Goal: Task Accomplishment & Management: Use online tool/utility

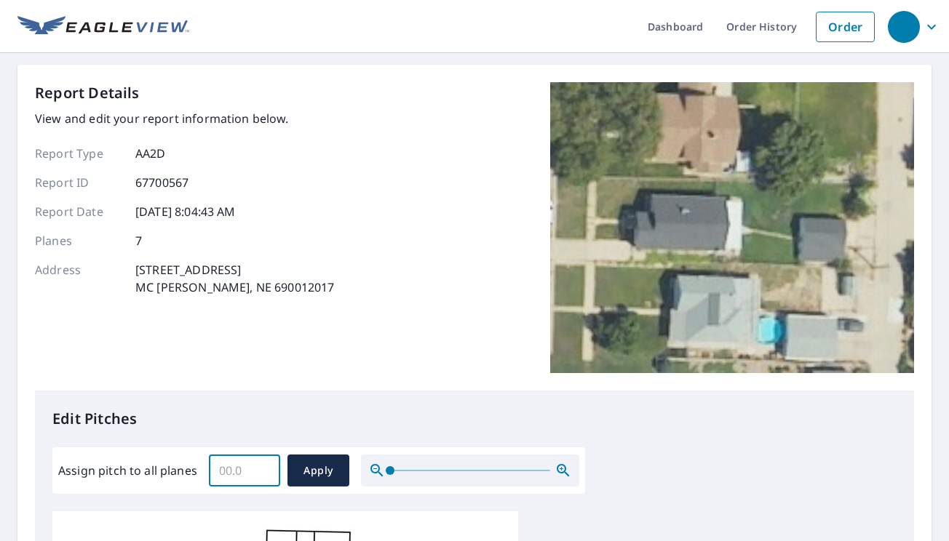
click at [244, 467] on input "Assign pitch to all planes" at bounding box center [244, 470] width 71 height 41
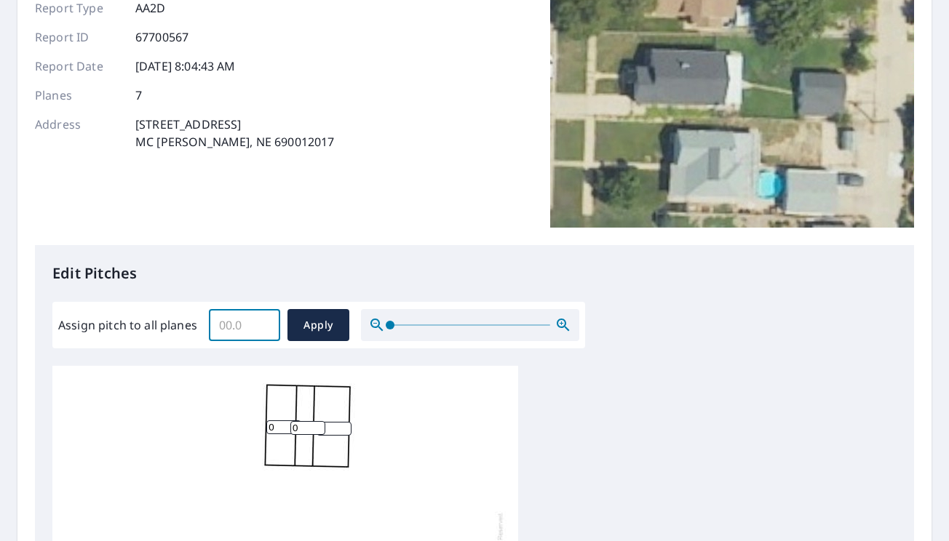
scroll to position [291, 0]
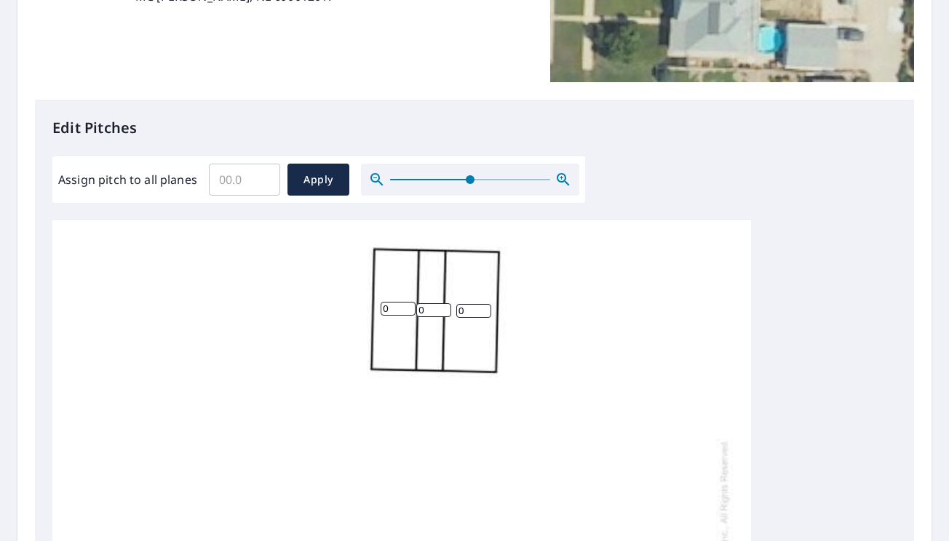
drag, startPoint x: 389, startPoint y: 183, endPoint x: 471, endPoint y: 182, distance: 81.5
click at [471, 182] on span at bounding box center [470, 179] width 9 height 9
click at [471, 308] on input "0" at bounding box center [476, 312] width 35 height 14
type input "2"
click at [431, 308] on input "0" at bounding box center [436, 311] width 35 height 14
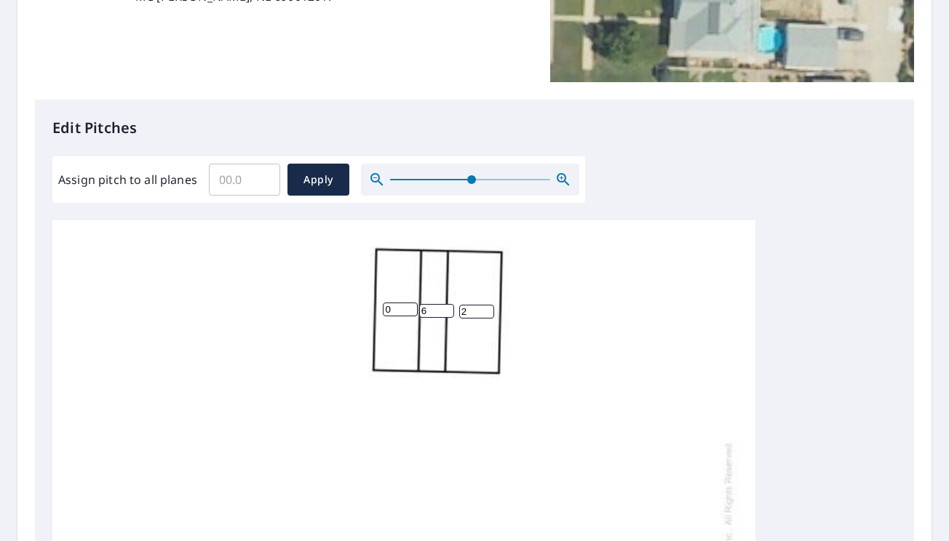
type input "6"
click at [399, 305] on input "0" at bounding box center [400, 310] width 35 height 14
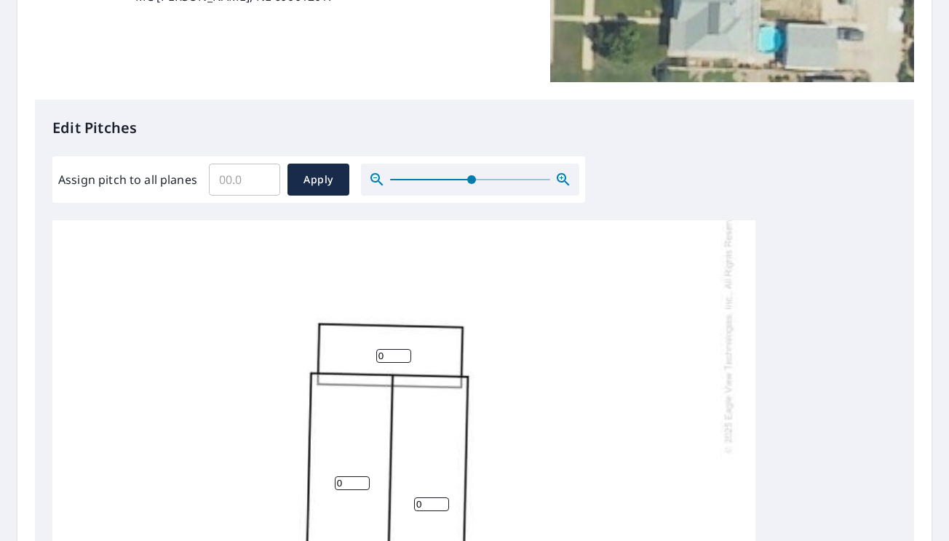
type input "6"
click at [386, 349] on input "0" at bounding box center [393, 356] width 35 height 14
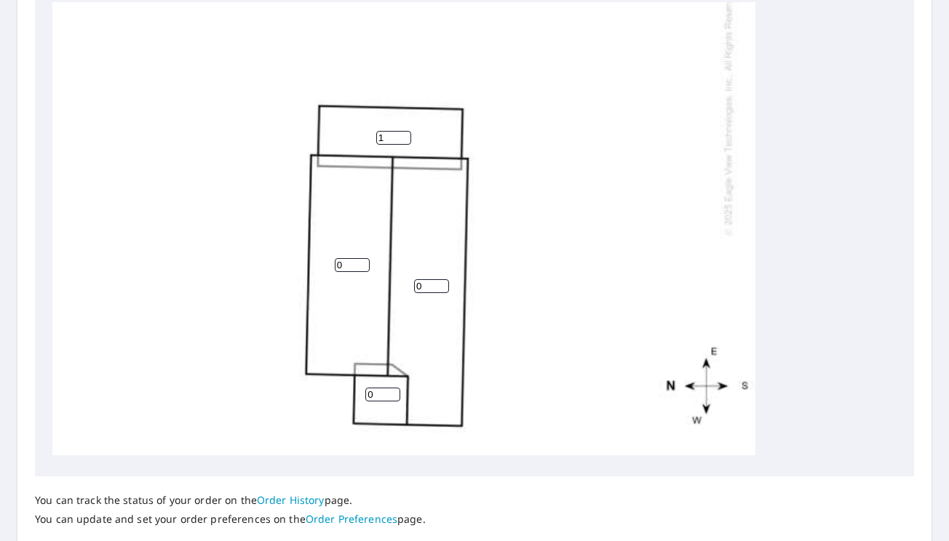
type input "1"
click at [348, 258] on input "0" at bounding box center [352, 265] width 35 height 14
type input "6"
click at [426, 280] on input "0" at bounding box center [431, 286] width 35 height 14
type input "6"
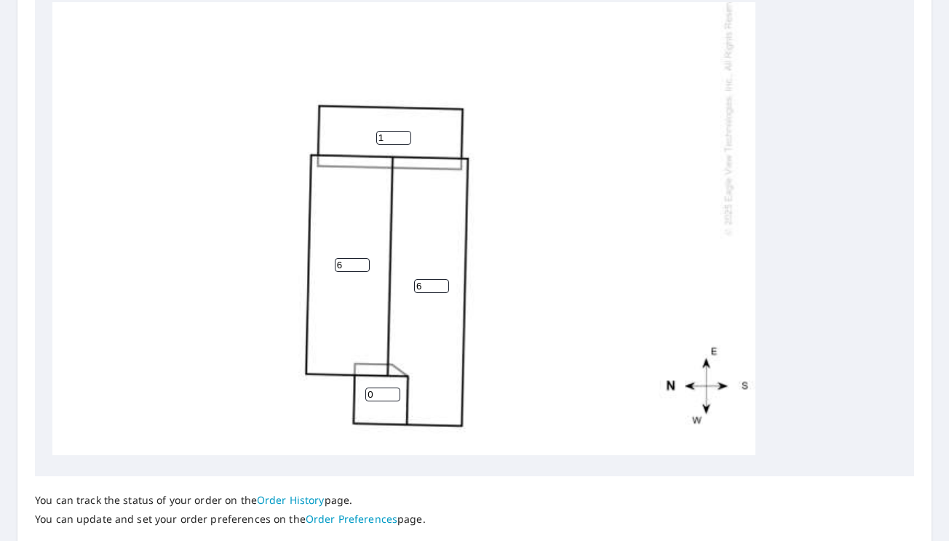
click at [372, 388] on input "0" at bounding box center [382, 395] width 35 height 14
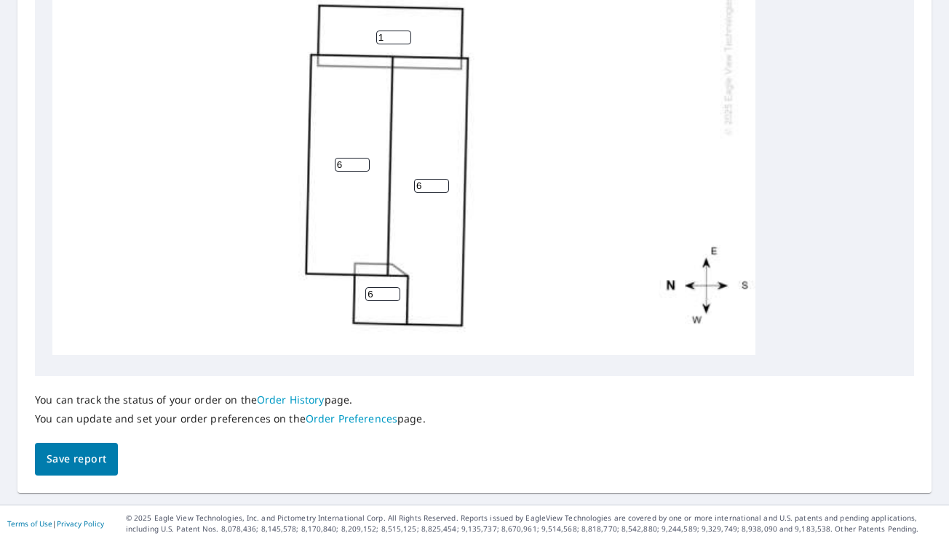
type input "6"
click at [87, 454] on span "Save report" at bounding box center [77, 459] width 60 height 18
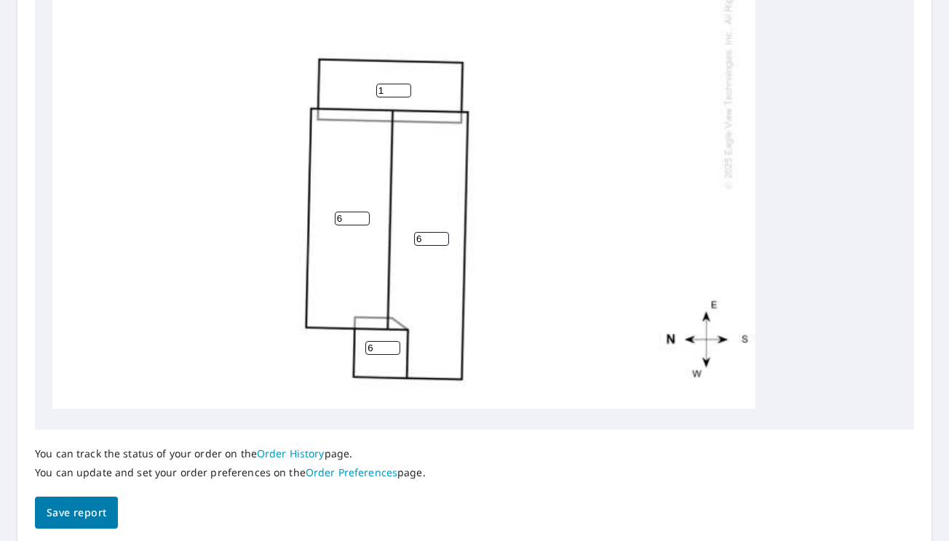
scroll to position [0, 0]
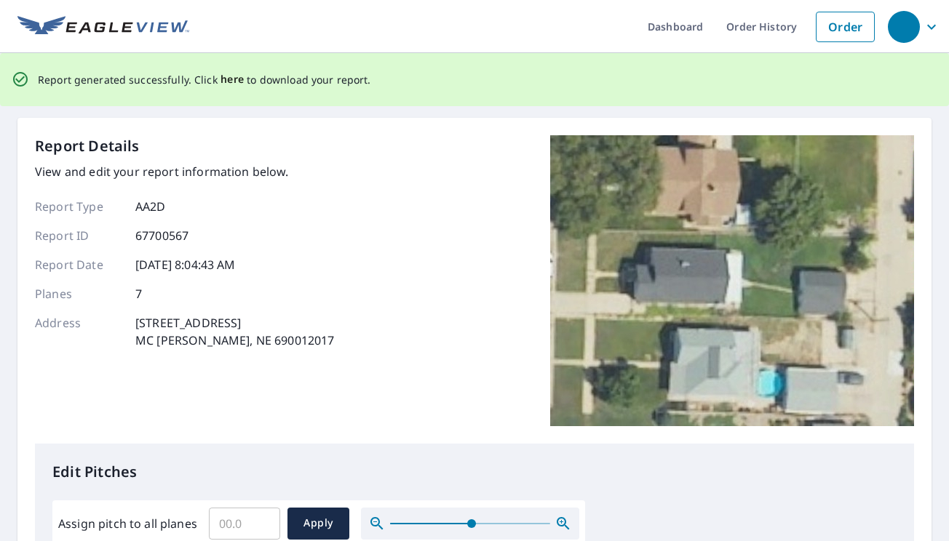
click at [224, 81] on span "here" at bounding box center [232, 80] width 24 height 18
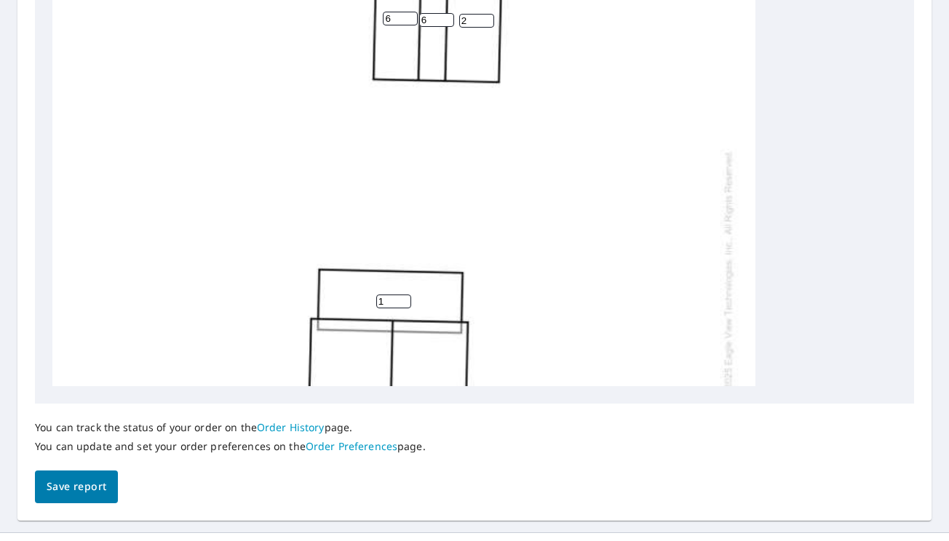
scroll to position [247, 0]
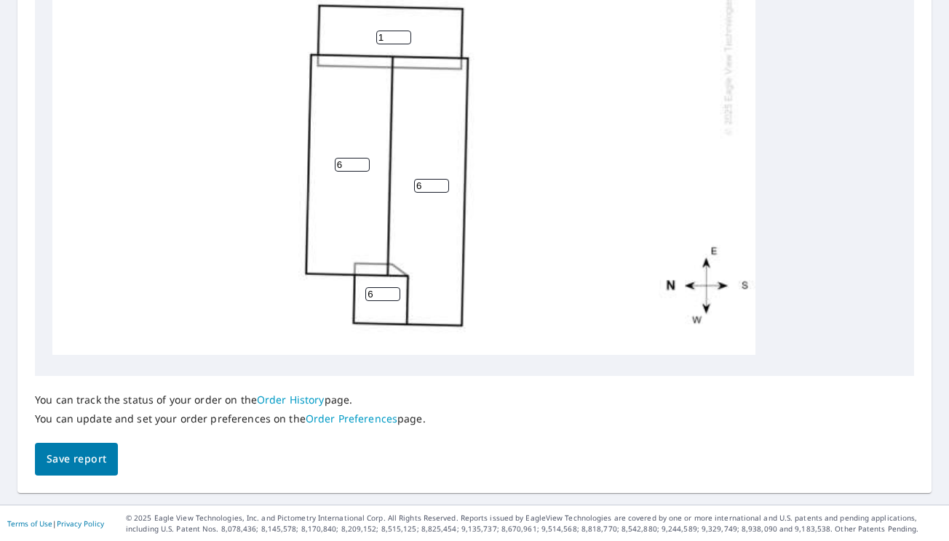
click at [63, 455] on span "Save report" at bounding box center [77, 459] width 60 height 18
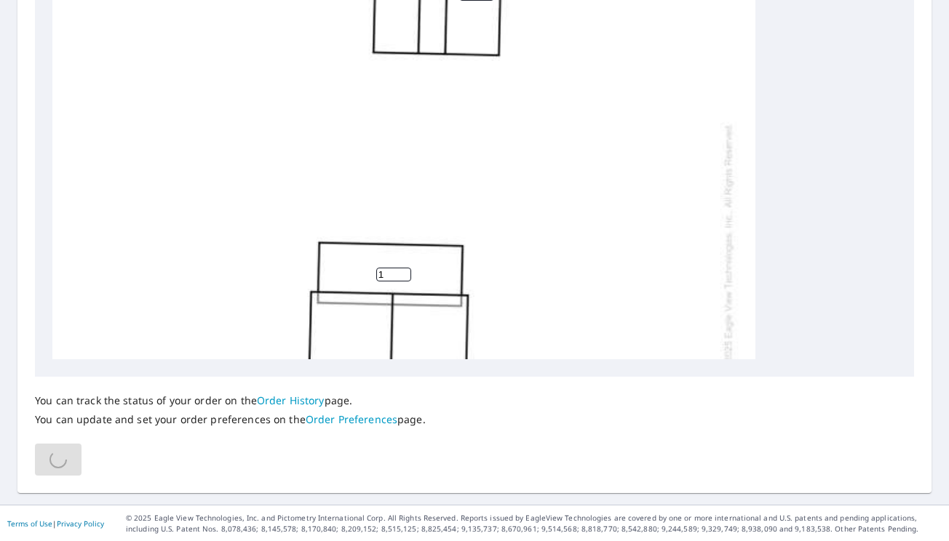
scroll to position [0, 0]
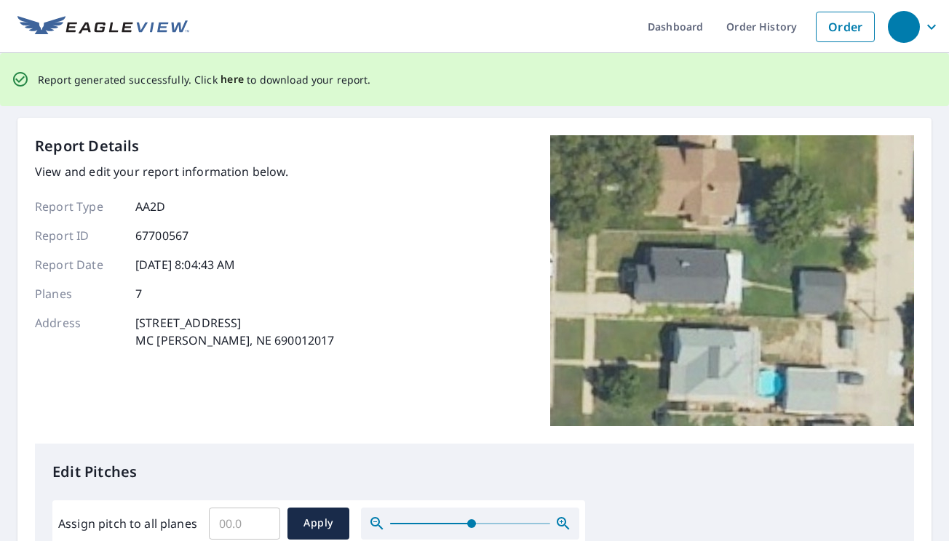
click at [231, 81] on span "here" at bounding box center [232, 80] width 24 height 18
